Goal: Transaction & Acquisition: Register for event/course

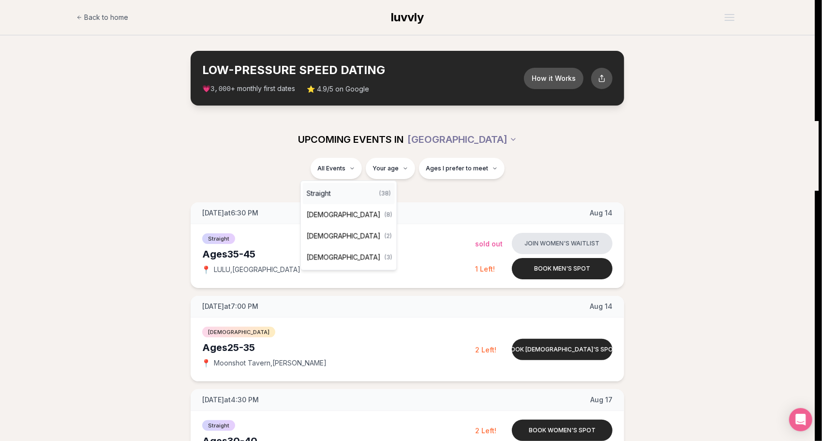
click at [343, 195] on div "Straight ( 38 )" at bounding box center [349, 193] width 92 height 21
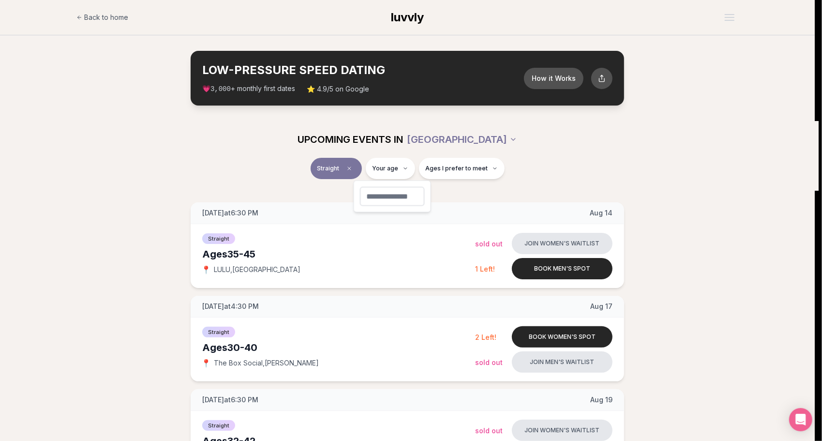
type input "**"
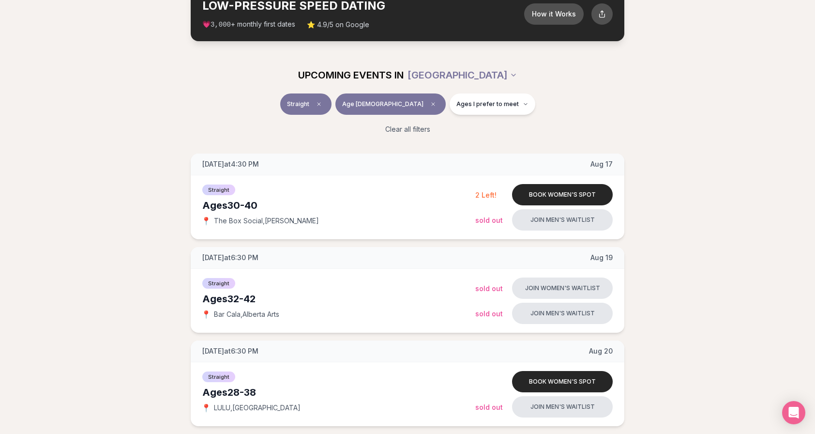
scroll to position [97, 0]
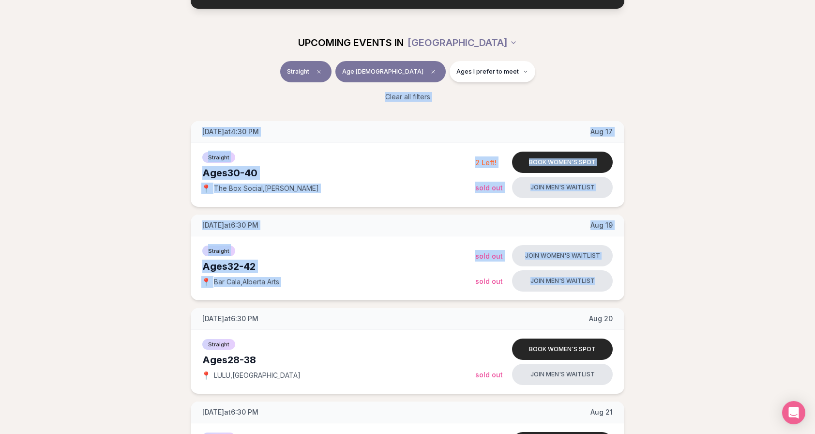
drag, startPoint x: 132, startPoint y: 91, endPoint x: 644, endPoint y: 299, distance: 552.6
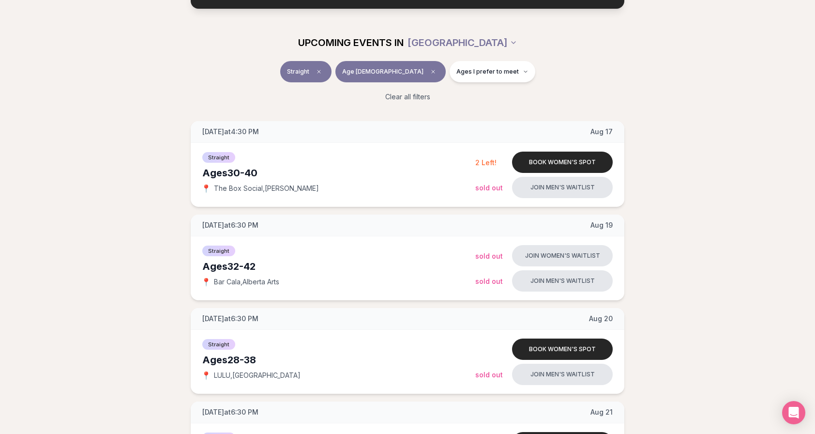
drag, startPoint x: 644, startPoint y: 299, endPoint x: 648, endPoint y: 317, distance: 18.8
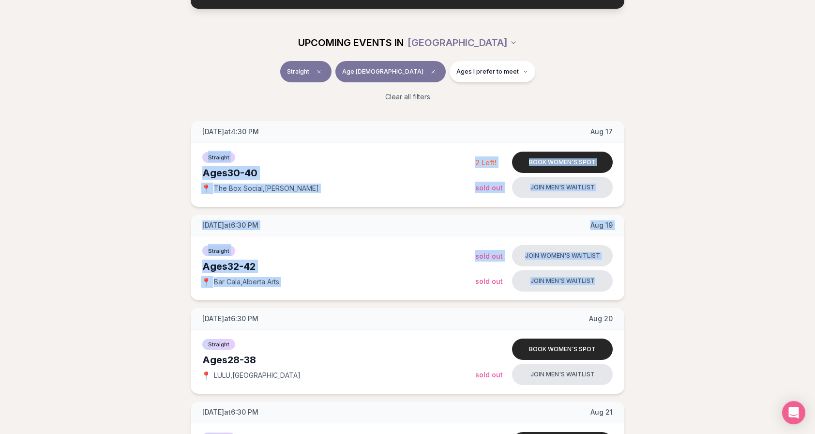
drag, startPoint x: 680, startPoint y: 286, endPoint x: 32, endPoint y: 146, distance: 663.4
drag, startPoint x: 32, startPoint y: 146, endPoint x: 60, endPoint y: 212, distance: 71.6
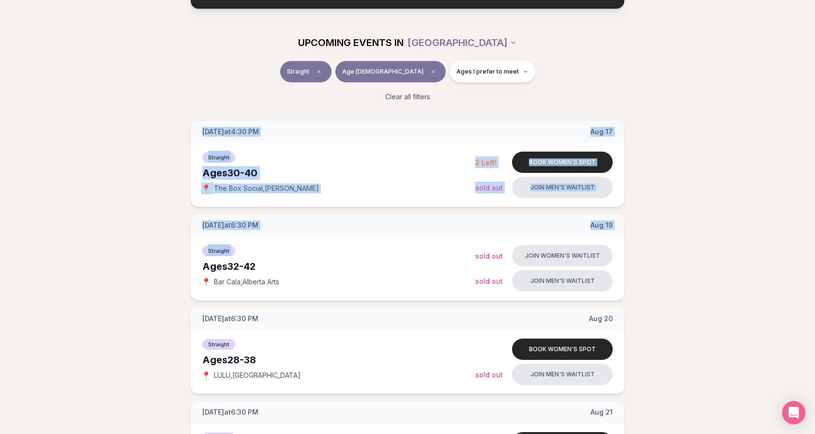
drag, startPoint x: 71, startPoint y: 269, endPoint x: 137, endPoint y: 123, distance: 160.7
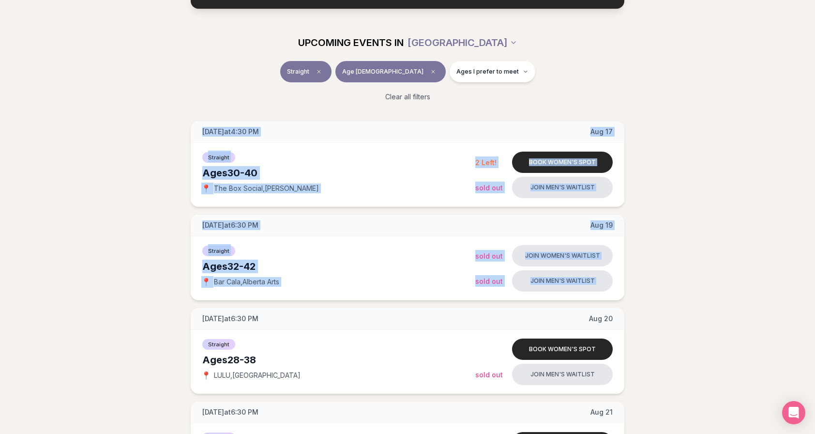
drag, startPoint x: 130, startPoint y: 314, endPoint x: 183, endPoint y: 132, distance: 189.6
drag, startPoint x: 124, startPoint y: 286, endPoint x: 169, endPoint y: 117, distance: 174.3
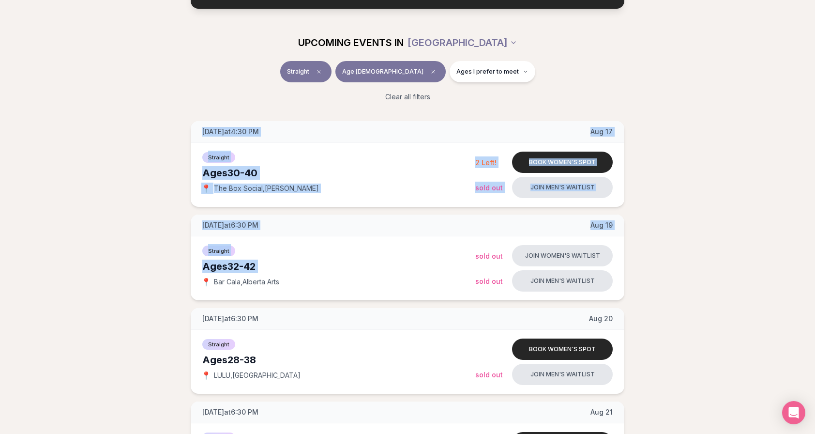
drag, startPoint x: 169, startPoint y: 117, endPoint x: 125, endPoint y: 233, distance: 123.6
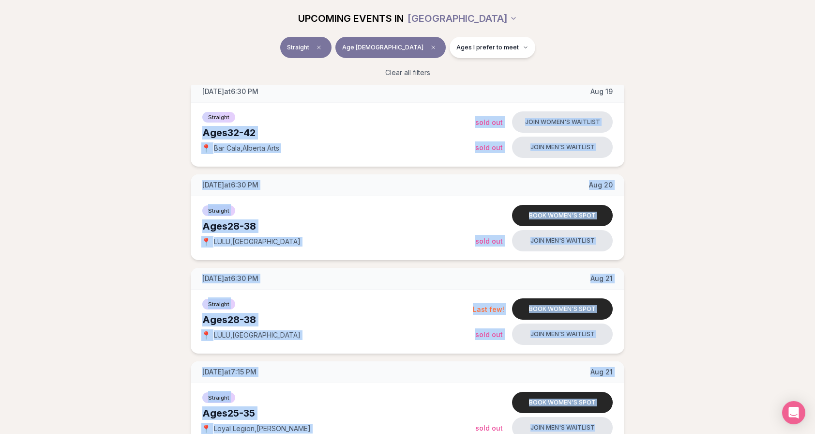
scroll to position [265, 4]
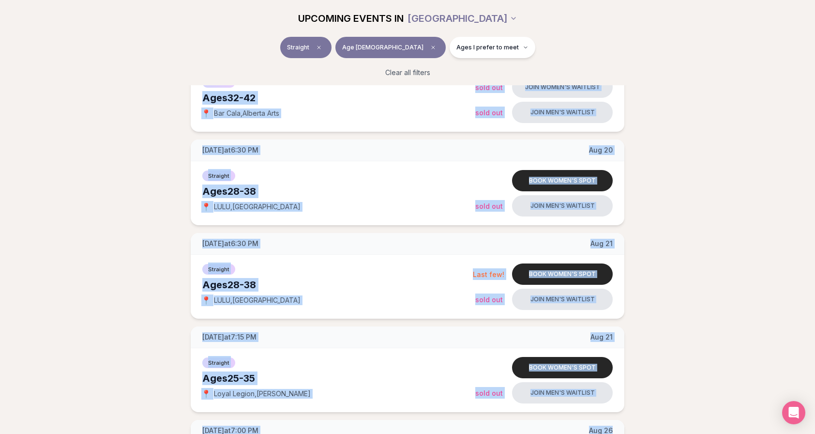
drag, startPoint x: 136, startPoint y: 174, endPoint x: 822, endPoint y: 425, distance: 729.9
drag, startPoint x: 822, startPoint y: 425, endPoint x: 716, endPoint y: 288, distance: 172.5
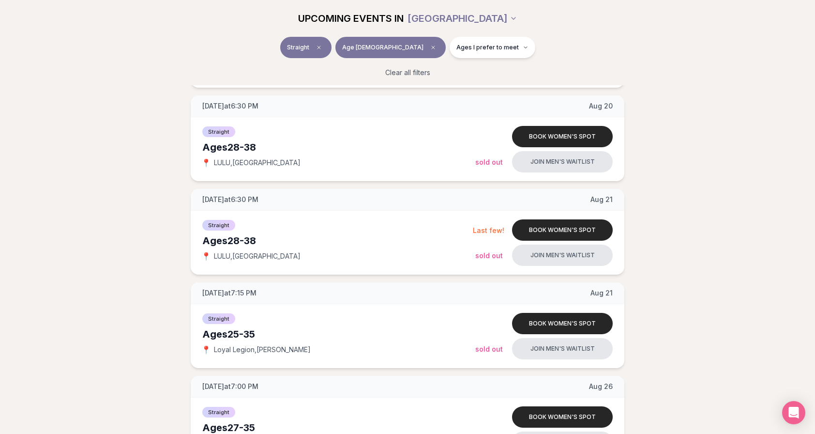
scroll to position [314, 4]
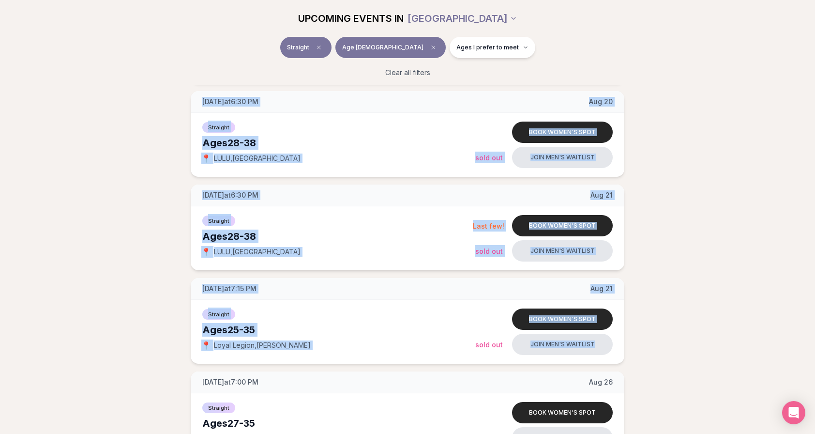
drag, startPoint x: 121, startPoint y: 95, endPoint x: 656, endPoint y: 339, distance: 587.8
drag, startPoint x: 656, startPoint y: 339, endPoint x: 643, endPoint y: 344, distance: 14.4
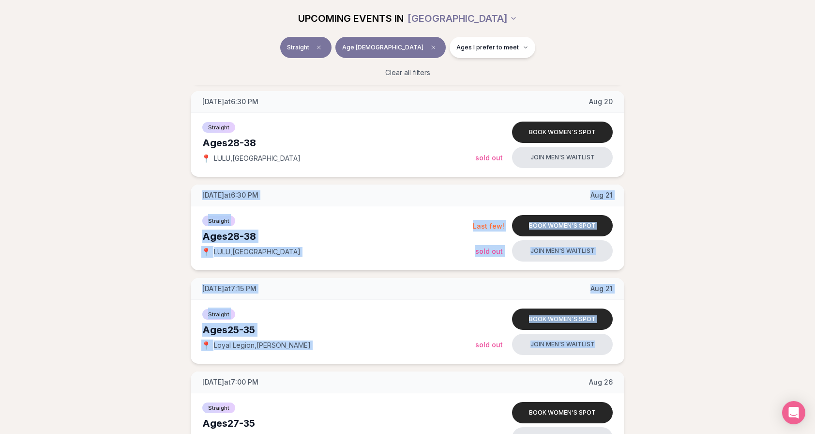
drag, startPoint x: 683, startPoint y: 337, endPoint x: 143, endPoint y: 176, distance: 563.8
drag, startPoint x: 143, startPoint y: 176, endPoint x: 119, endPoint y: 228, distance: 58.2
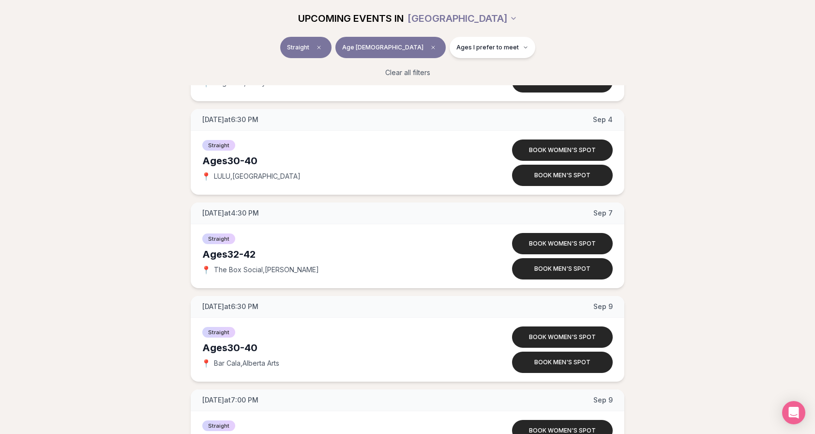
scroll to position [1330, 4]
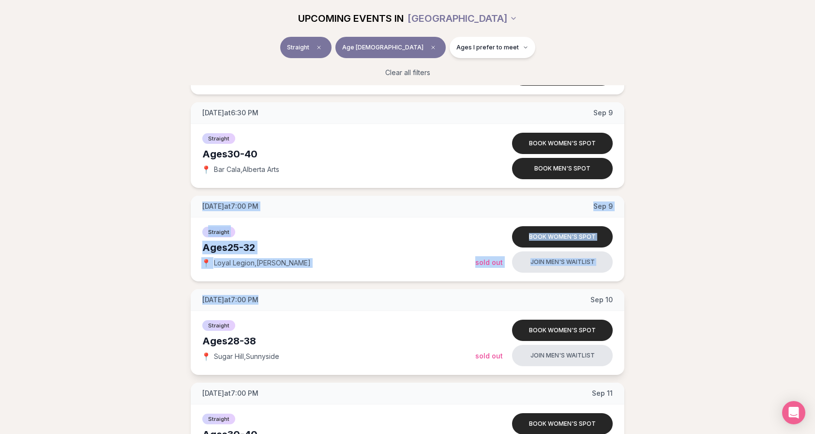
drag, startPoint x: 157, startPoint y: 197, endPoint x: 283, endPoint y: 297, distance: 161.2
click at [283, 297] on div "[DATE] at 4:30 PM [DATE] Ages [DEMOGRAPHIC_DATA] Straight 📍 The Box Social , N …" at bounding box center [407, 98] width 784 height 2421
drag, startPoint x: 283, startPoint y: 297, endPoint x: 143, endPoint y: 269, distance: 142.2
click at [143, 269] on div "[DATE] at 4:30 PM [DATE] Ages [DEMOGRAPHIC_DATA] Straight 📍 The Box Social , N …" at bounding box center [407, 98] width 784 height 2421
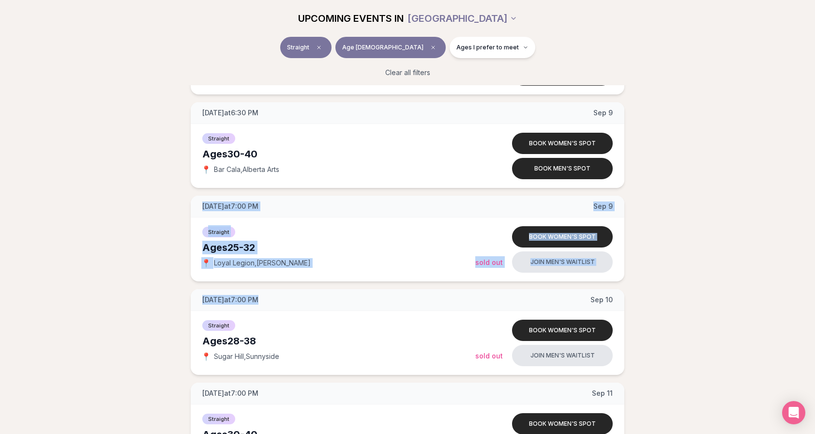
click at [143, 267] on div "[DATE] at 4:30 PM [DATE] Ages [DEMOGRAPHIC_DATA] Straight 📍 The Box Social , N …" at bounding box center [407, 98] width 784 height 2421
click at [142, 265] on div "[DATE] at 4:30 PM [DATE] Ages [DEMOGRAPHIC_DATA] Straight 📍 The Box Social , N …" at bounding box center [407, 98] width 784 height 2421
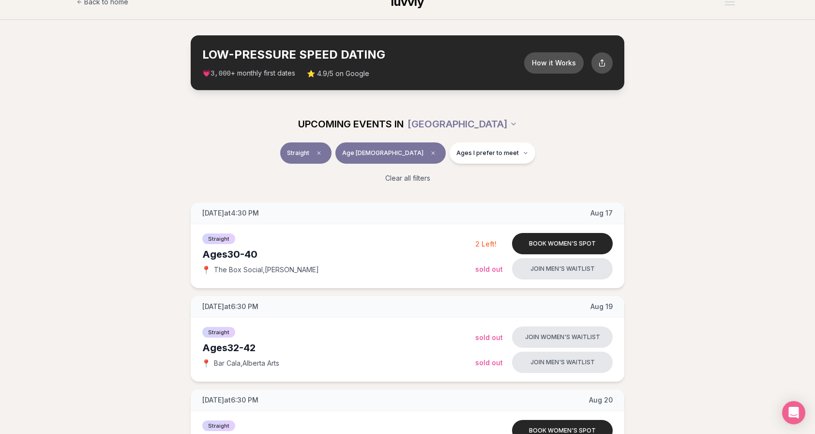
scroll to position [0, 4]
